Goal: Information Seeking & Learning: Understand process/instructions

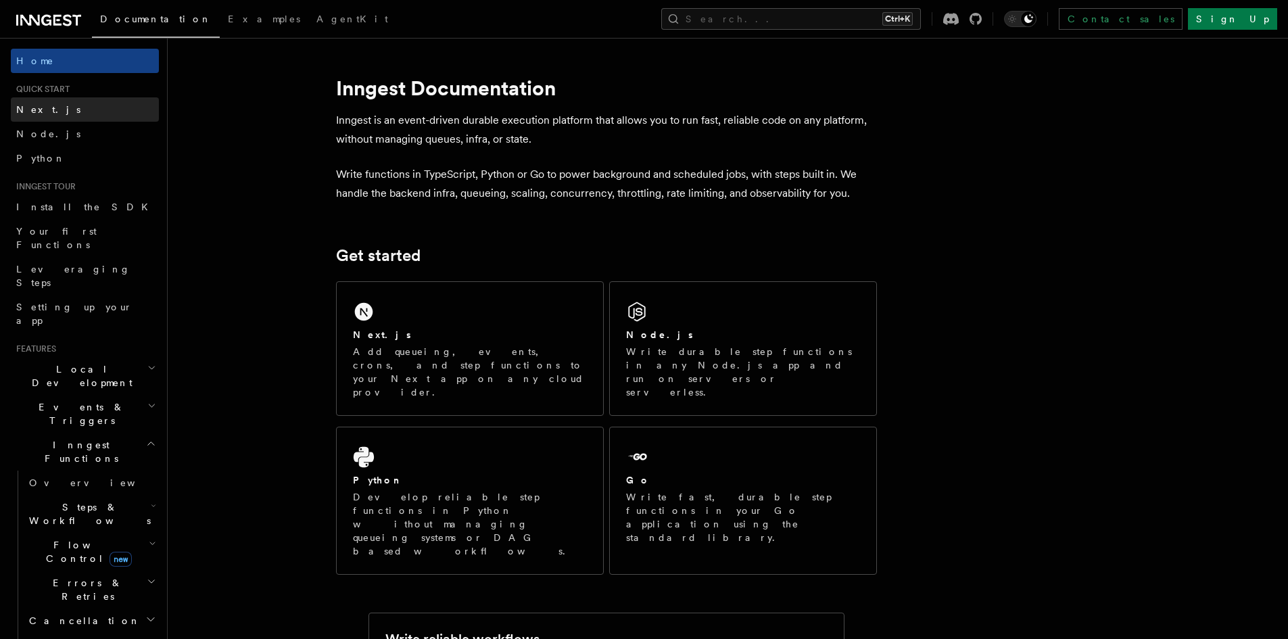
click at [32, 100] on link "Next.js" at bounding box center [85, 109] width 148 height 24
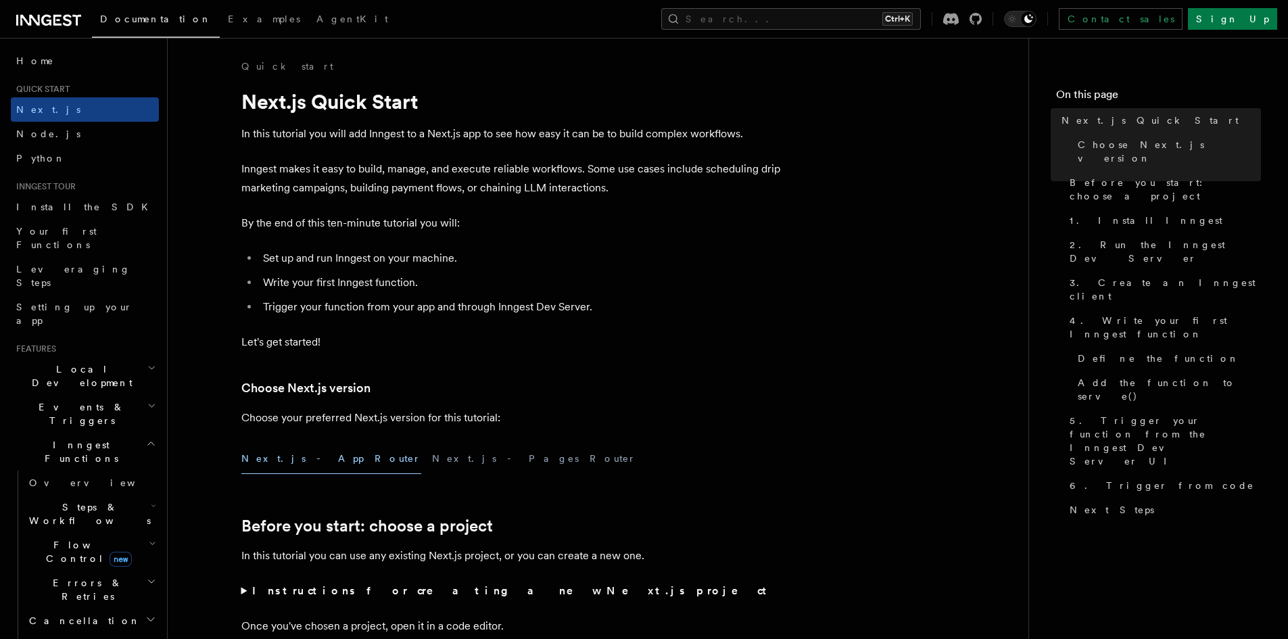
click at [323, 96] on h1 "Next.js Quick Start" at bounding box center [511, 101] width 541 height 24
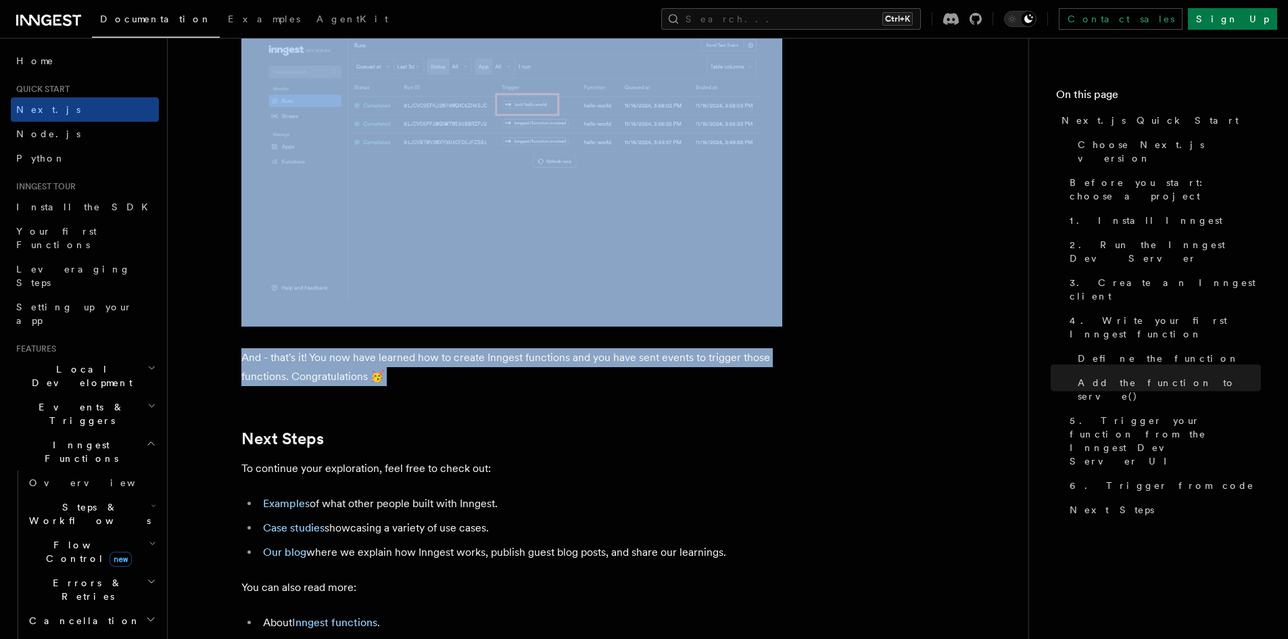
scroll to position [8318, 0]
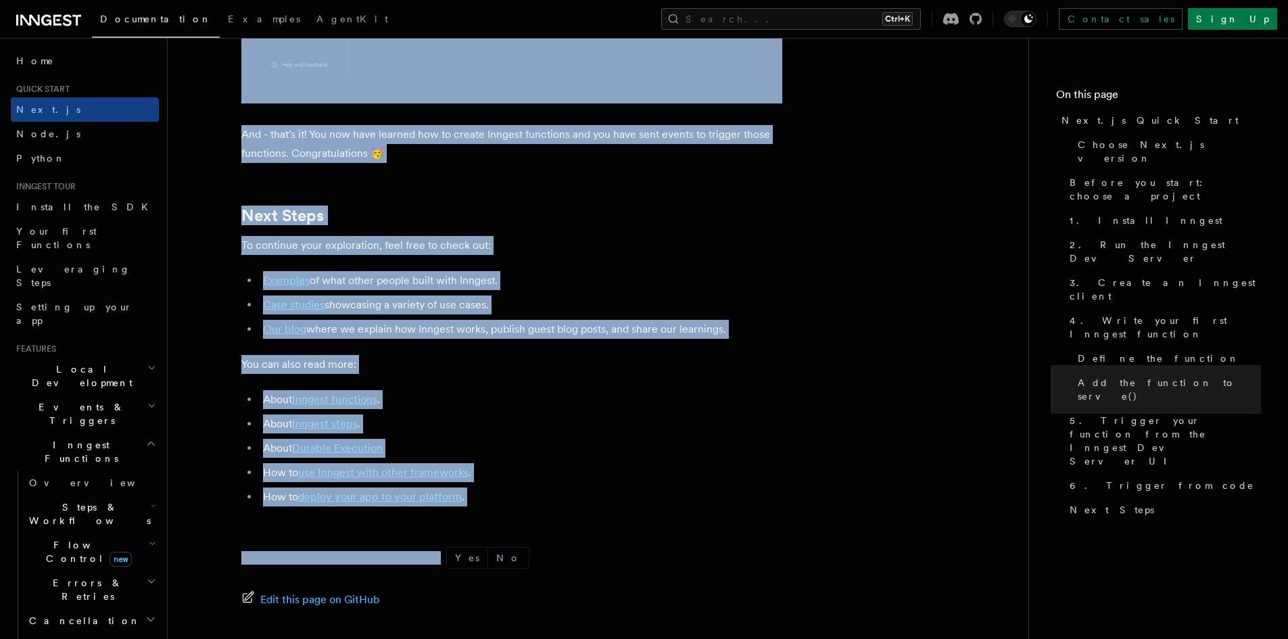
drag, startPoint x: 323, startPoint y: 96, endPoint x: 504, endPoint y: 525, distance: 466.1
copy article "Next.js Quick Start In this tutorial you will add Inngest to a Next.js app to s…"
